Goal: Task Accomplishment & Management: Complete application form

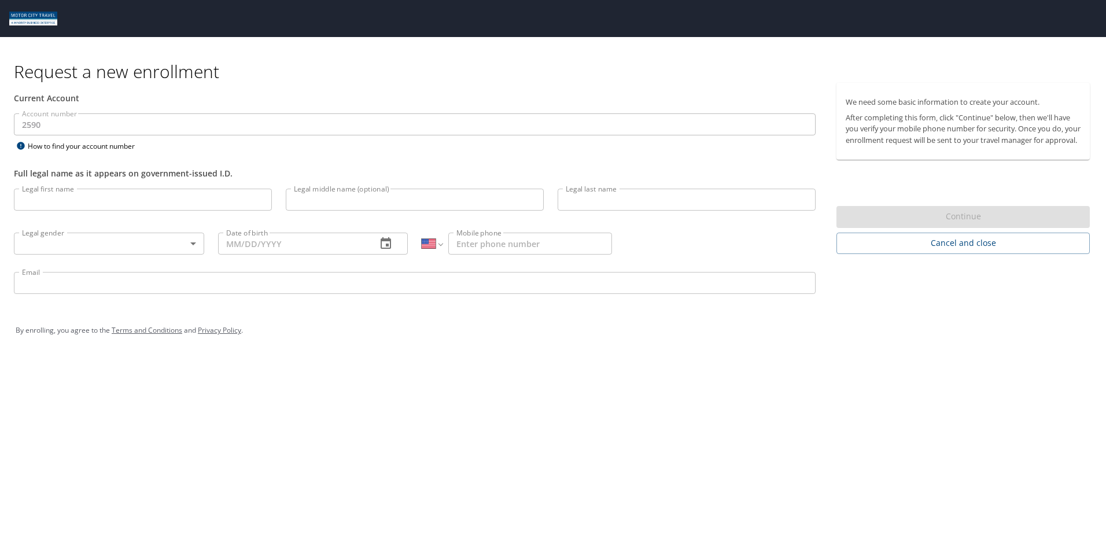
select select "US"
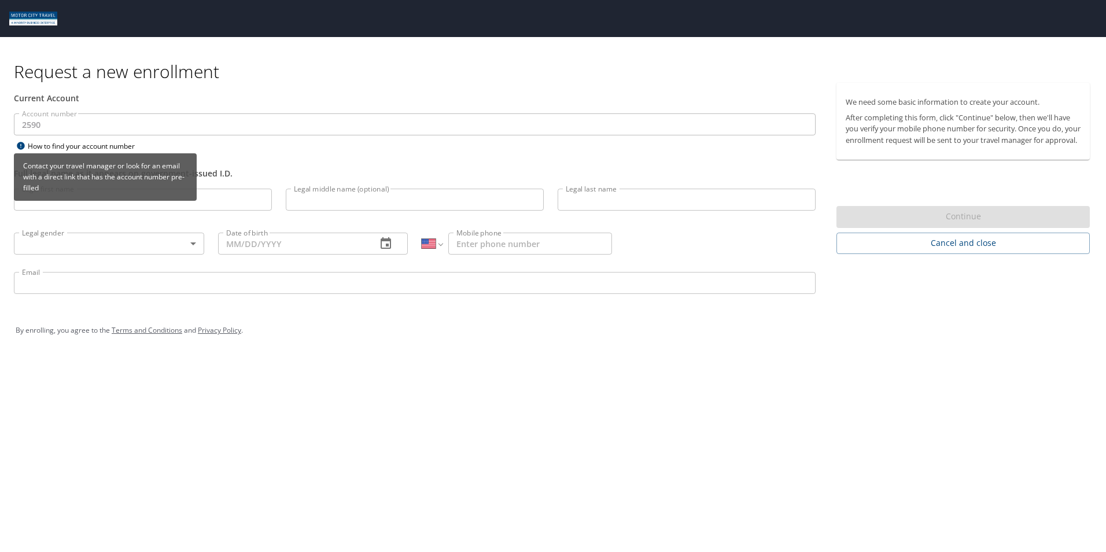
click at [23, 145] on icon at bounding box center [21, 146] width 8 height 8
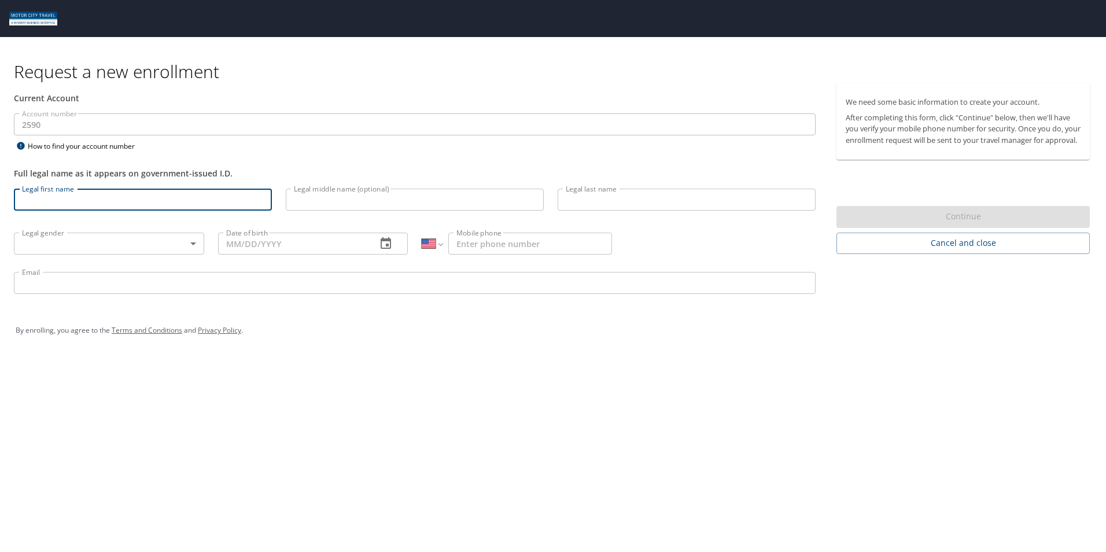
click at [62, 205] on input "Legal first name" at bounding box center [143, 200] width 258 height 22
type input "[PERSON_NAME]"
type input "[DATE]"
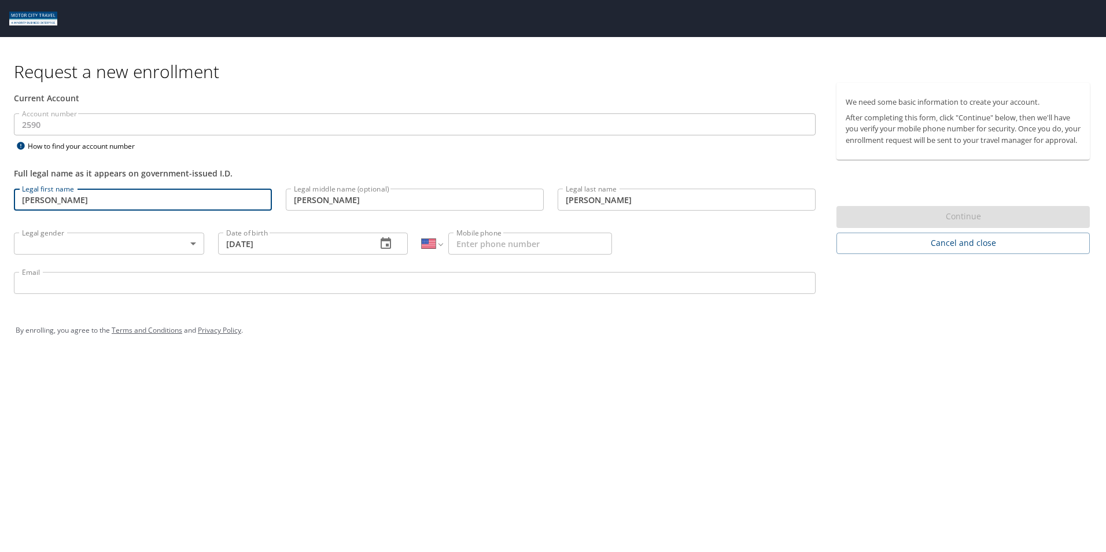
type input "[PHONE_NUMBER]"
type input "[EMAIL_ADDRESS][DOMAIN_NAME]"
click at [49, 243] on body "Request a new enrollment Current Account Account number 2590 Account number How…" at bounding box center [553, 276] width 1106 height 552
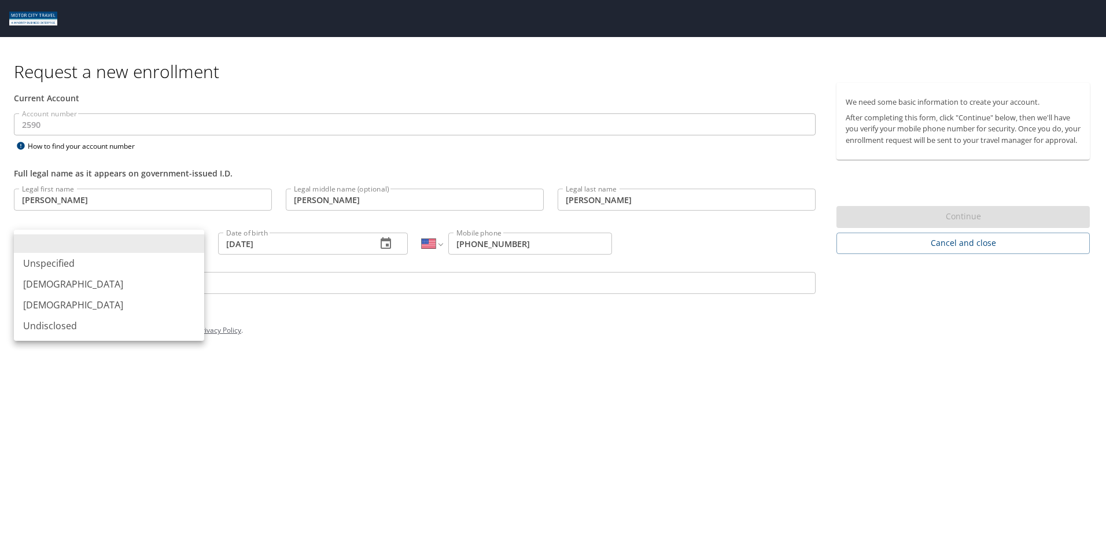
click at [44, 308] on li "[DEMOGRAPHIC_DATA]" at bounding box center [109, 304] width 190 height 21
type input "[DEMOGRAPHIC_DATA]"
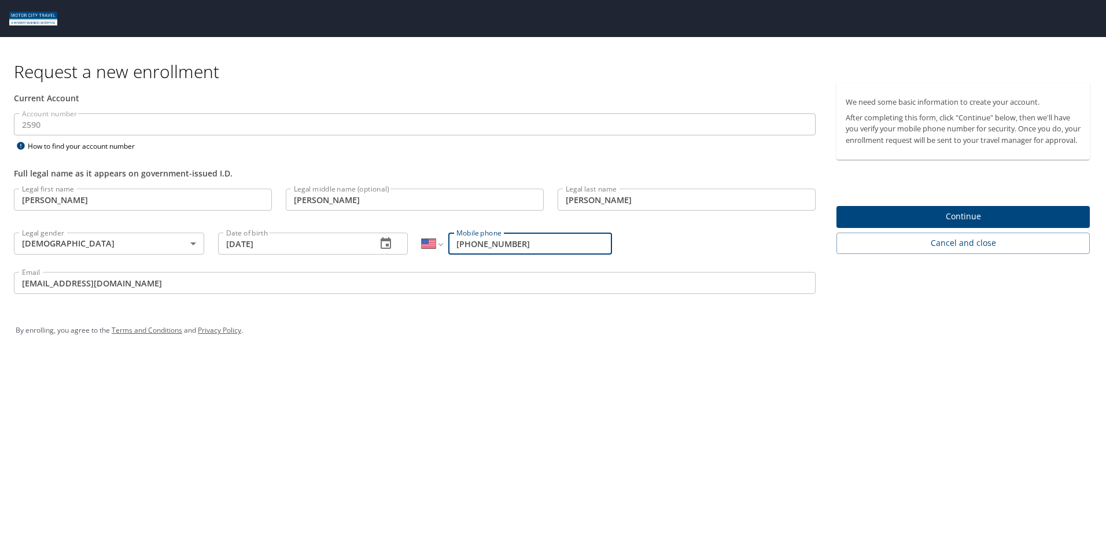
click at [469, 252] on input "[PHONE_NUMBER]" at bounding box center [530, 244] width 164 height 22
drag, startPoint x: 517, startPoint y: 244, endPoint x: 476, endPoint y: 244, distance: 40.5
click at [476, 244] on input "[PHONE_NUMBER]" at bounding box center [530, 244] width 164 height 22
type input "[PHONE_NUMBER]"
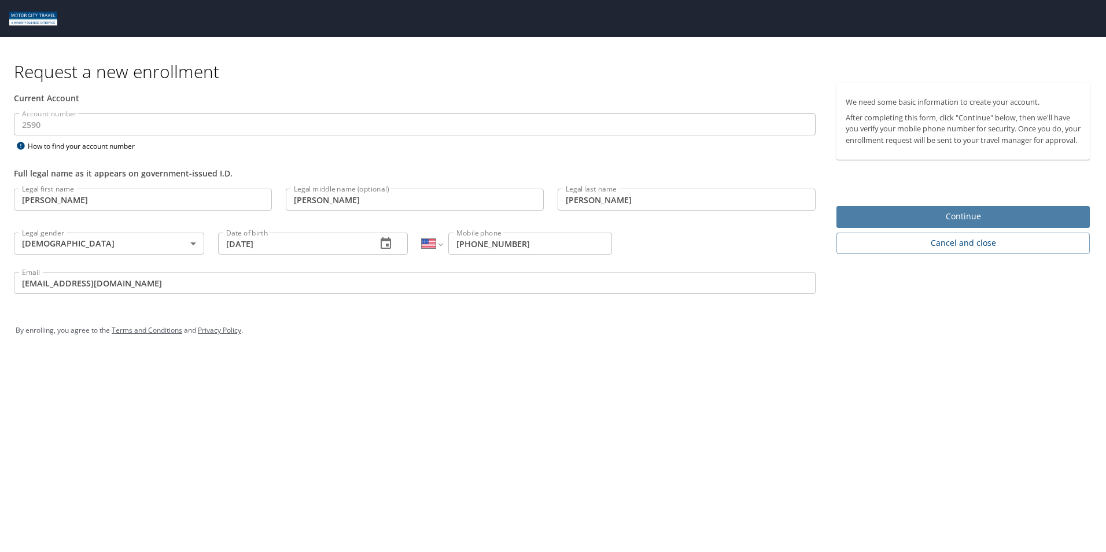
click at [932, 224] on span "Continue" at bounding box center [963, 216] width 235 height 14
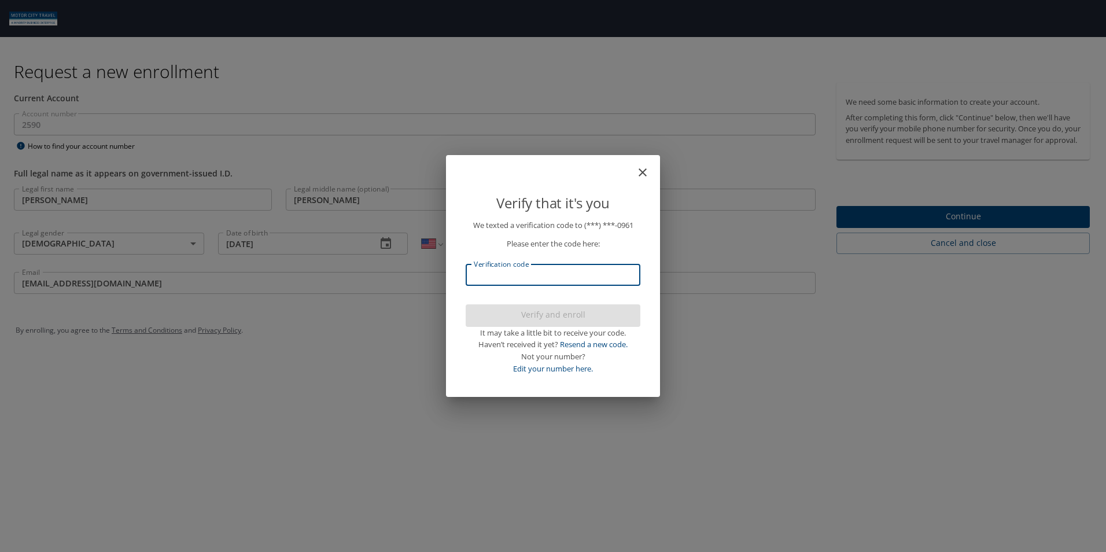
click at [569, 279] on input "Verification code" at bounding box center [553, 275] width 175 height 22
type input "664212"
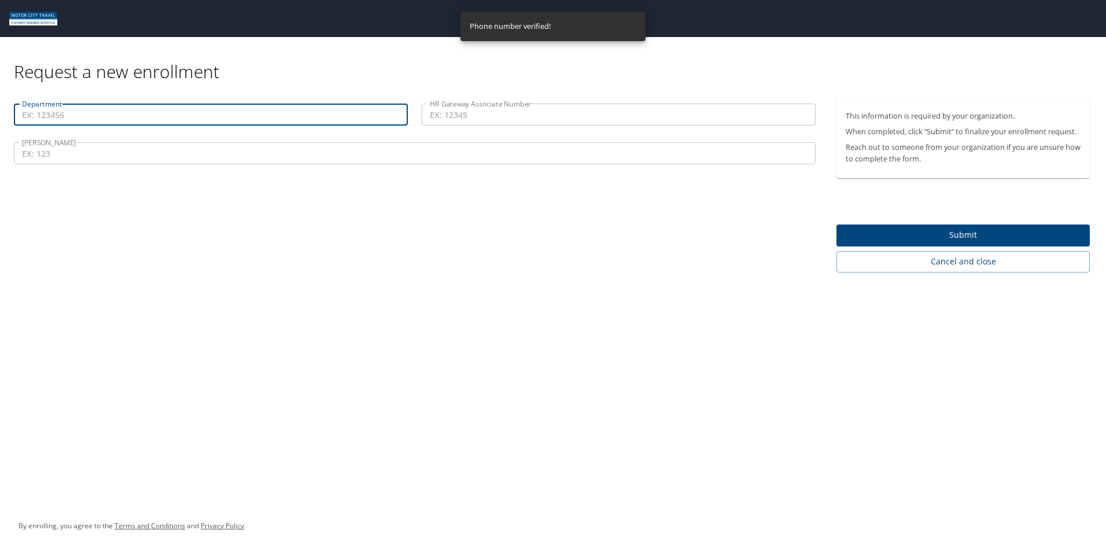
click at [131, 117] on input "Department" at bounding box center [211, 115] width 394 height 22
